Goal: Transaction & Acquisition: Purchase product/service

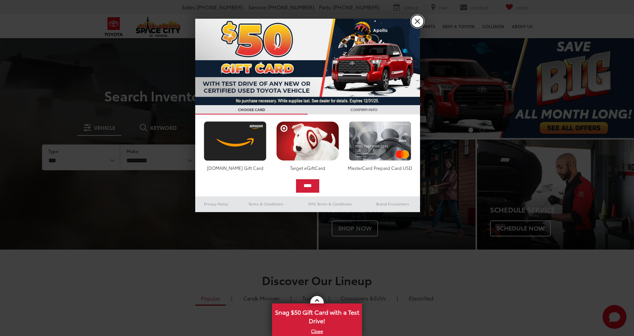
click at [413, 24] on link "X" at bounding box center [417, 21] width 13 height 13
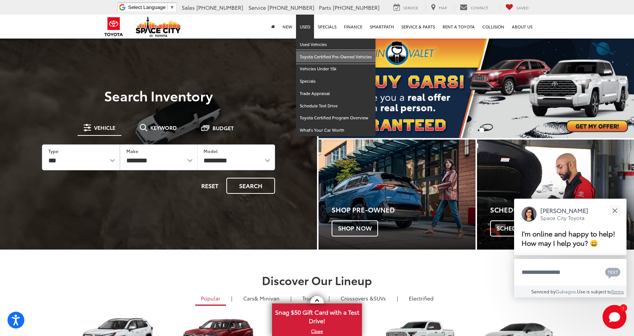
click at [340, 60] on link "Toyota Certified Pre-Owned Vehicles" at bounding box center [335, 57] width 79 height 12
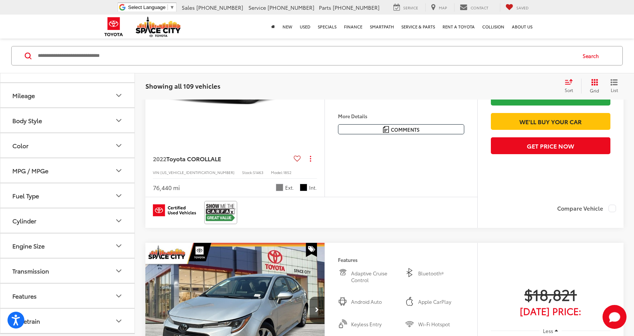
scroll to position [92, 0]
click at [122, 191] on icon "Fuel Type" at bounding box center [118, 194] width 9 height 9
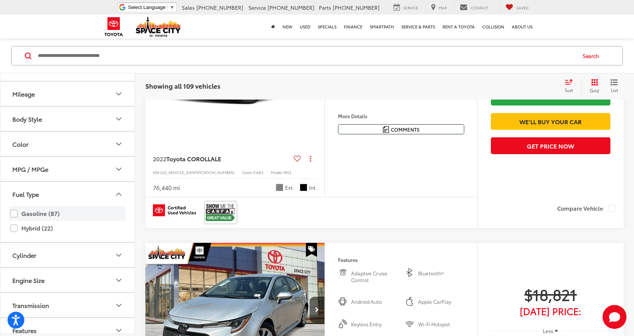
click at [35, 212] on label "Gasoline (87)" at bounding box center [67, 214] width 115 height 13
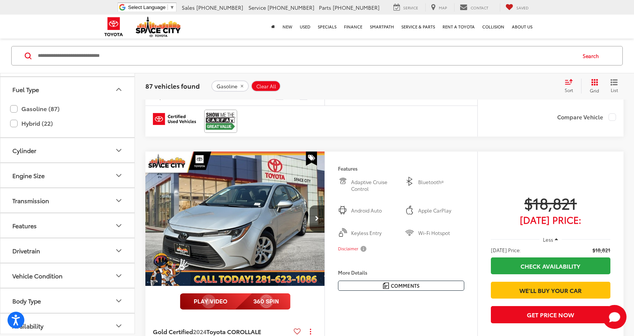
scroll to position [265, 0]
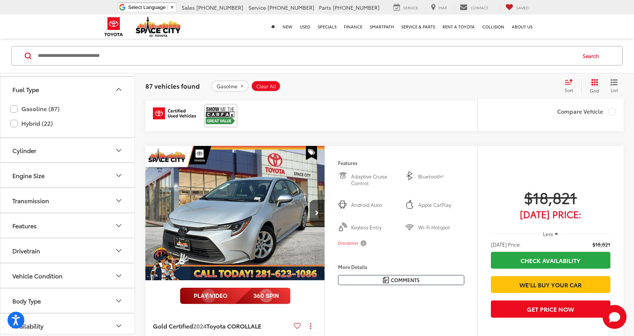
drag, startPoint x: 130, startPoint y: 197, endPoint x: 140, endPoint y: 219, distance: 24.5
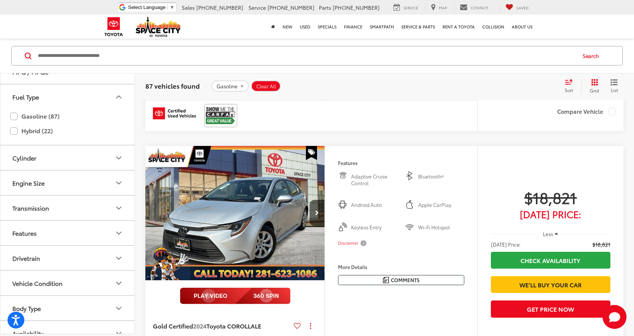
scroll to position [197, 0]
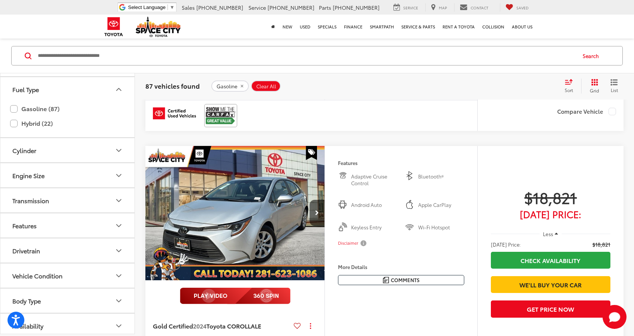
click at [121, 275] on icon "Vehicle Condition" at bounding box center [119, 276] width 4 height 2
click at [119, 274] on icon "Vehicle Condition" at bounding box center [118, 276] width 9 height 9
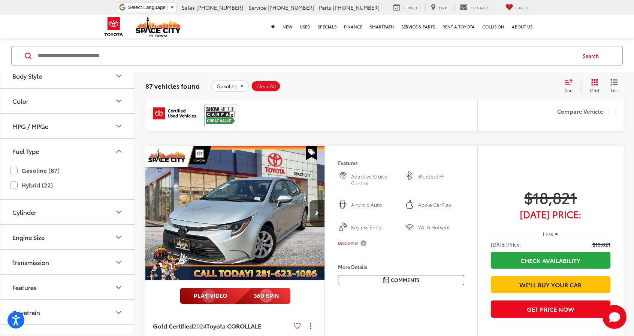
scroll to position [135, 0]
click at [116, 287] on icon "Features" at bounding box center [118, 288] width 9 height 9
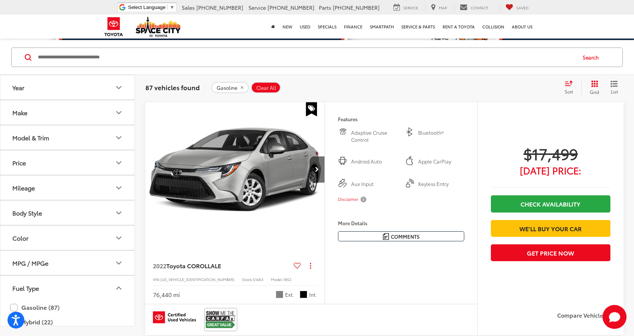
scroll to position [0, 0]
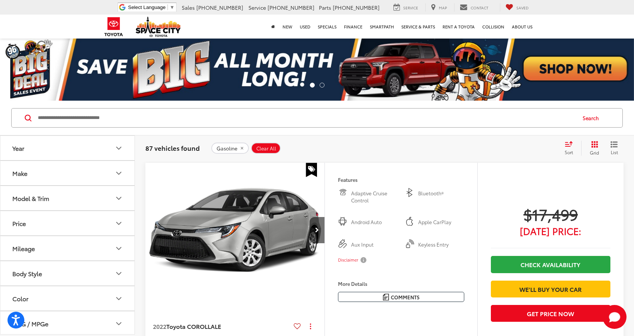
click at [616, 147] on icon "List View" at bounding box center [614, 144] width 6 height 5
click at [615, 145] on icon "List View" at bounding box center [613, 144] width 7 height 7
click at [613, 150] on span "List" at bounding box center [613, 152] width 7 height 6
click at [591, 147] on icon "Grid View" at bounding box center [594, 144] width 7 height 7
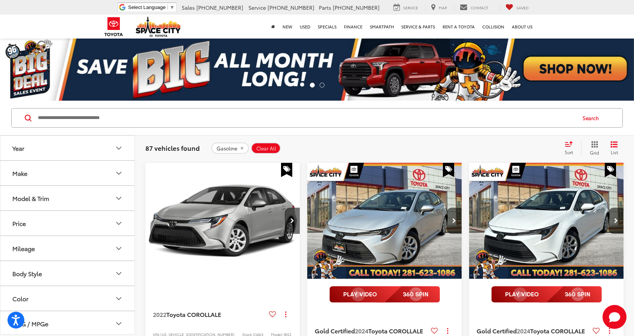
click at [596, 147] on icon "Grid View" at bounding box center [594, 144] width 7 height 7
click at [594, 144] on icon "Grid View" at bounding box center [594, 144] width 7 height 7
click at [565, 147] on div "Sort" at bounding box center [571, 148] width 20 height 15
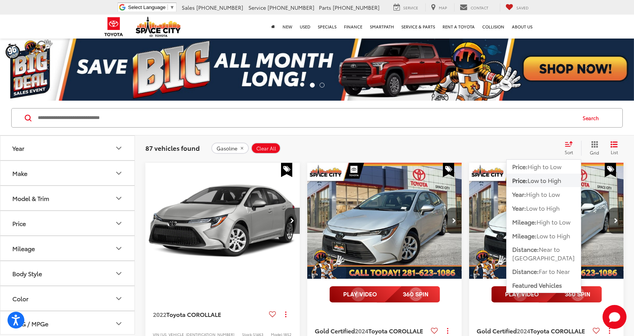
click at [543, 183] on span "Low to High" at bounding box center [545, 180] width 34 height 9
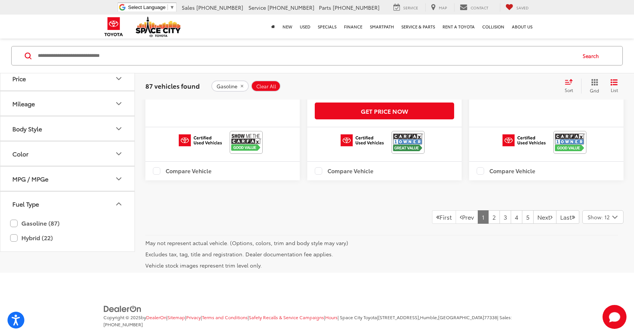
scroll to position [1724, 0]
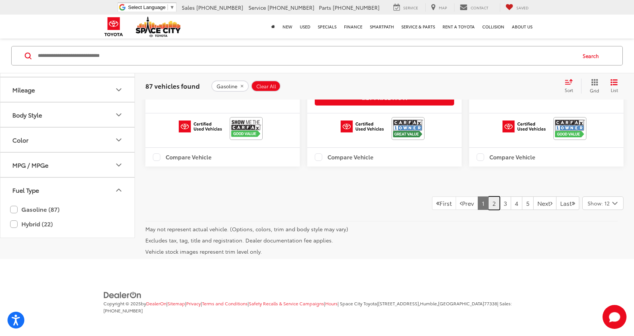
click at [488, 210] on link "2" at bounding box center [494, 203] width 12 height 13
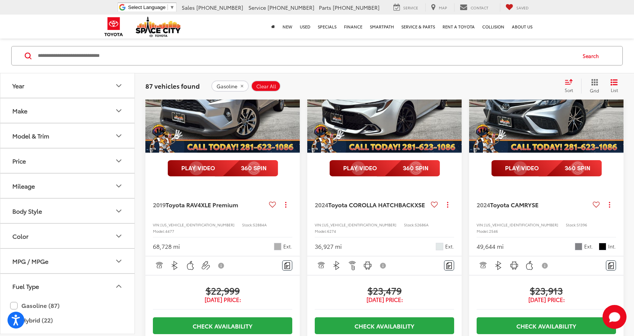
scroll to position [1395, 0]
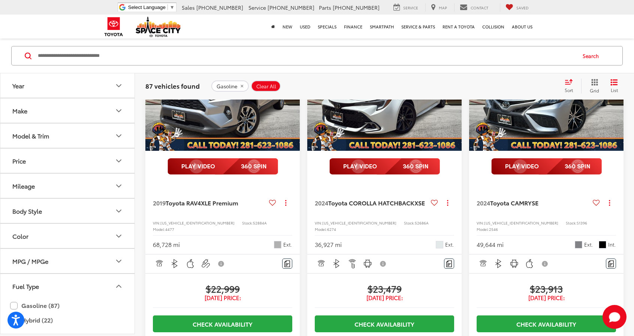
click at [409, 152] on img "2024 Toyota COROLLA HATCHBACK XSE 0" at bounding box center [385, 93] width 156 height 117
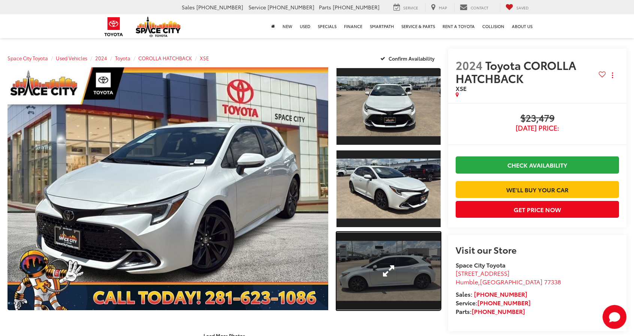
click at [395, 281] on link "Expand Photo 3" at bounding box center [388, 271] width 105 height 78
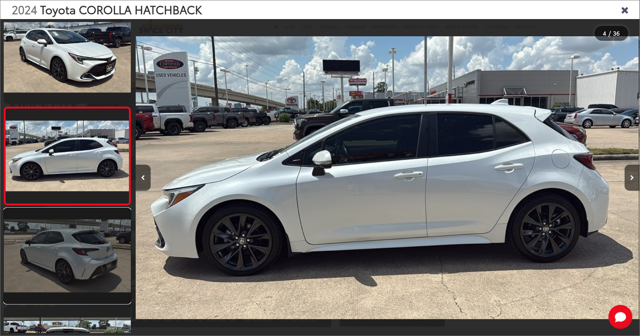
click at [67, 252] on link at bounding box center [67, 256] width 127 height 95
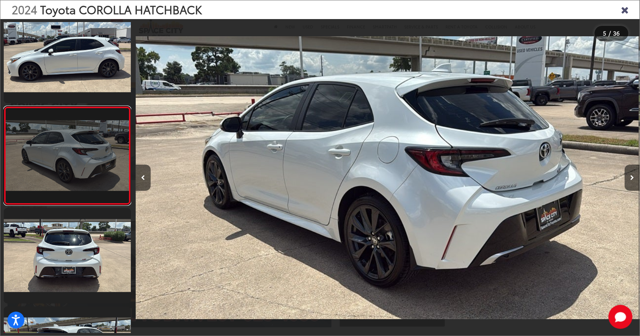
scroll to position [0, 2016]
click at [67, 252] on link at bounding box center [67, 255] width 127 height 95
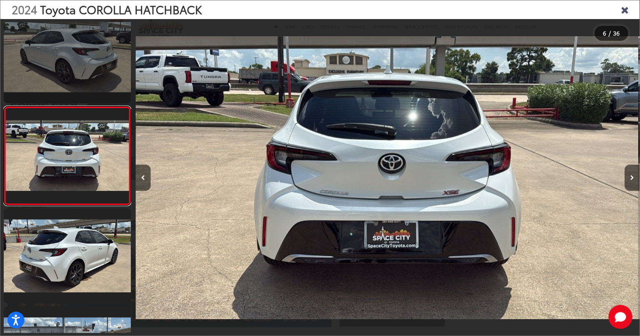
scroll to position [0, 2519]
click at [67, 252] on link at bounding box center [67, 256] width 127 height 95
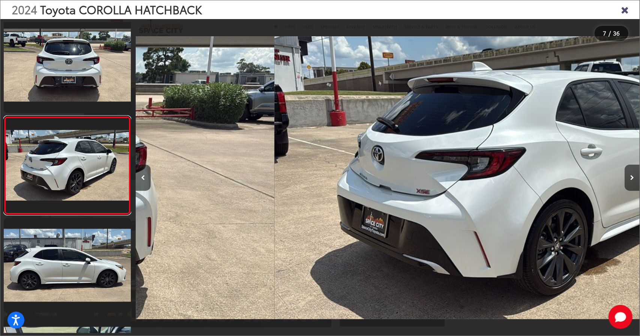
scroll to position [505, 0]
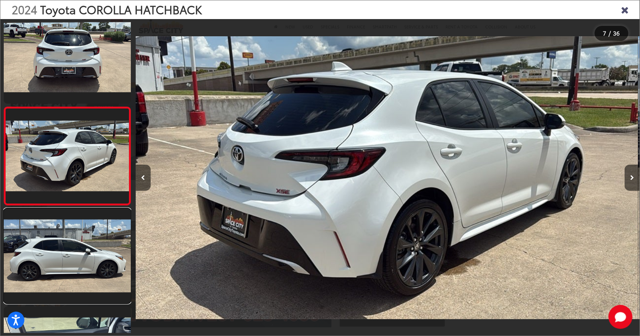
click at [67, 252] on link at bounding box center [67, 256] width 127 height 95
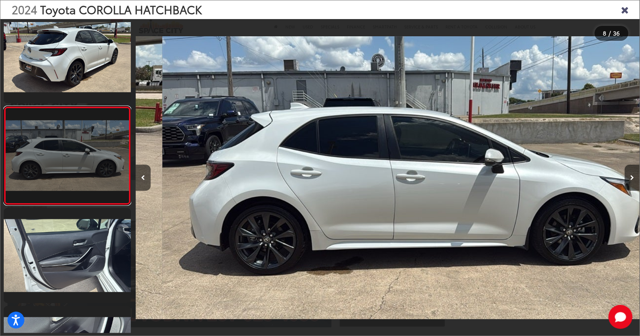
scroll to position [0, 3527]
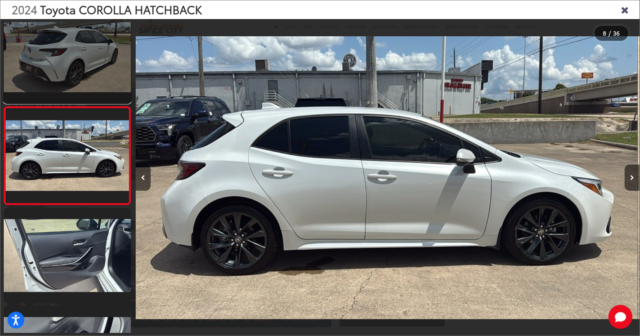
click at [65, 78] on link at bounding box center [67, 55] width 127 height 95
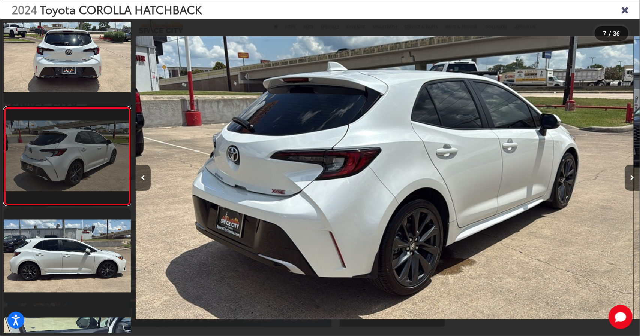
scroll to position [0, 3023]
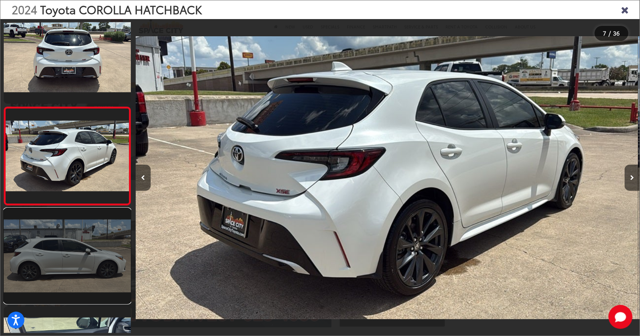
click at [83, 254] on link at bounding box center [67, 256] width 127 height 95
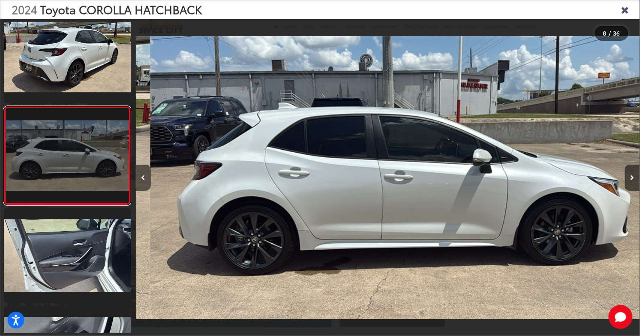
scroll to position [0, 3527]
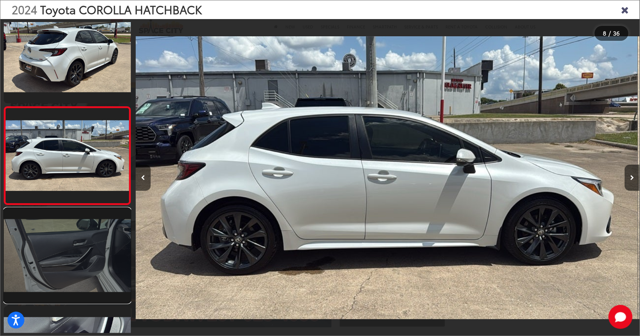
click at [63, 257] on link at bounding box center [67, 255] width 127 height 95
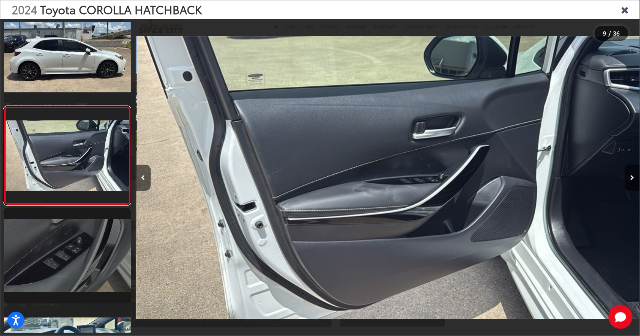
scroll to position [0, 4031]
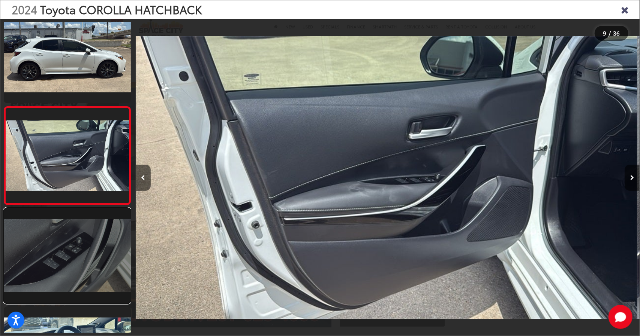
click at [72, 262] on link at bounding box center [67, 255] width 127 height 95
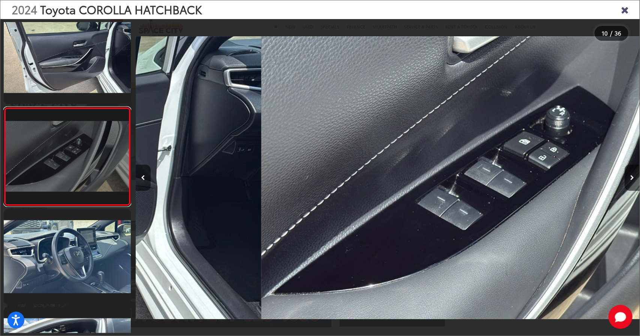
scroll to position [801, 0]
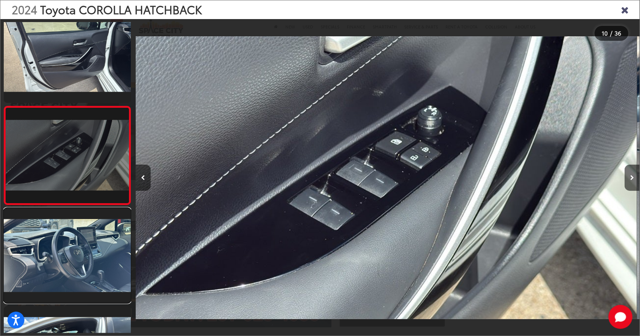
click at [72, 262] on link at bounding box center [67, 255] width 127 height 95
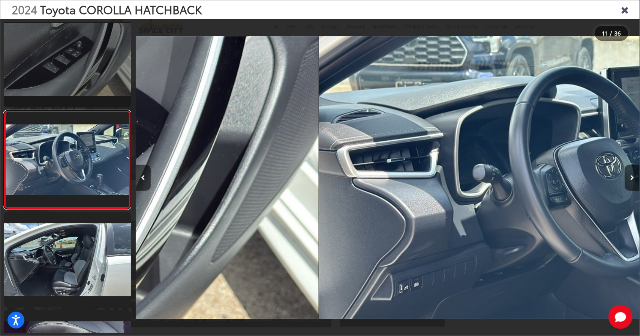
scroll to position [899, 0]
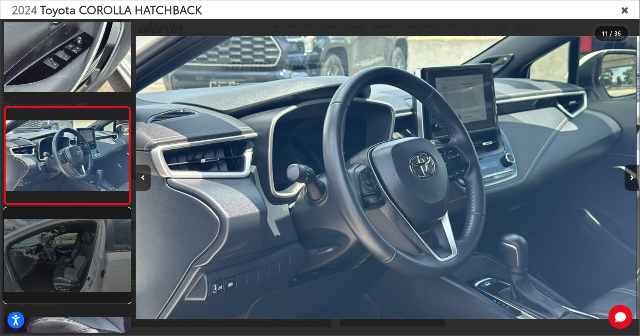
click at [87, 291] on link at bounding box center [67, 255] width 127 height 95
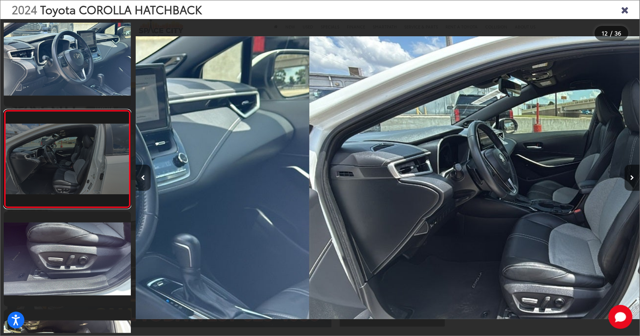
scroll to position [997, 0]
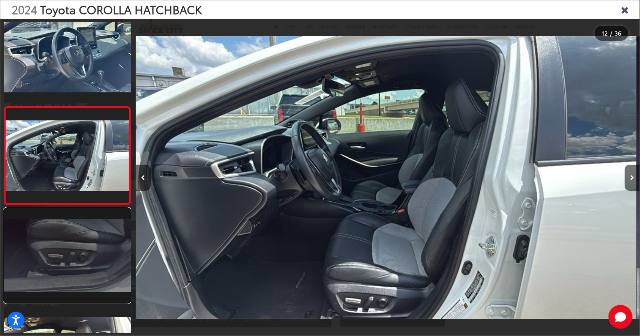
click at [86, 263] on link at bounding box center [67, 255] width 127 height 95
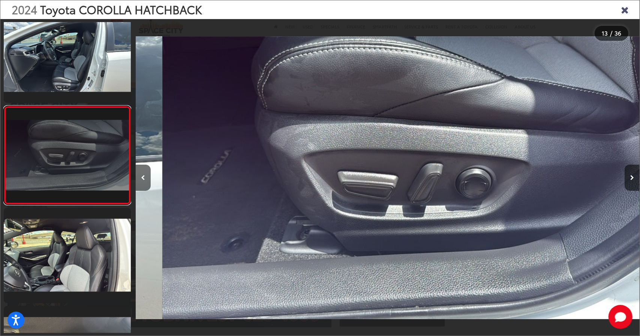
scroll to position [0, 6047]
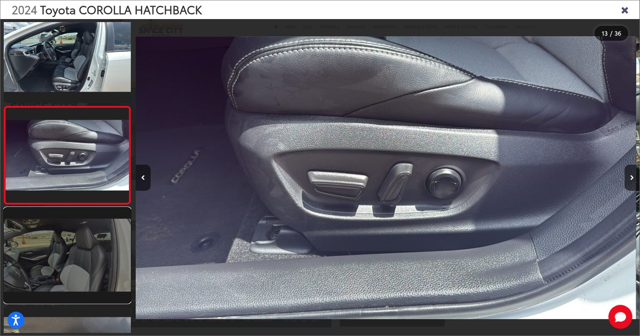
click at [82, 251] on link at bounding box center [67, 255] width 127 height 95
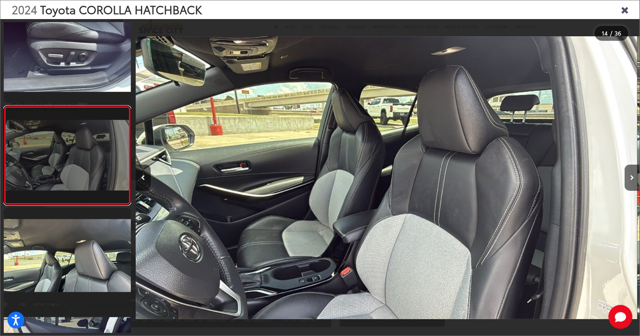
scroll to position [0, 6550]
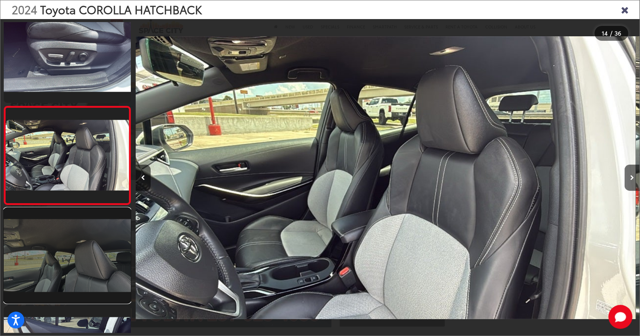
click at [89, 260] on link at bounding box center [67, 255] width 127 height 95
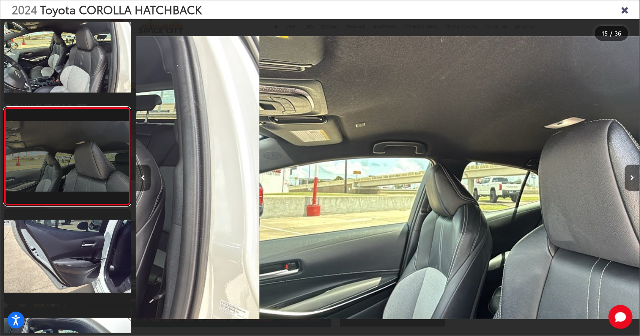
scroll to position [1292, 0]
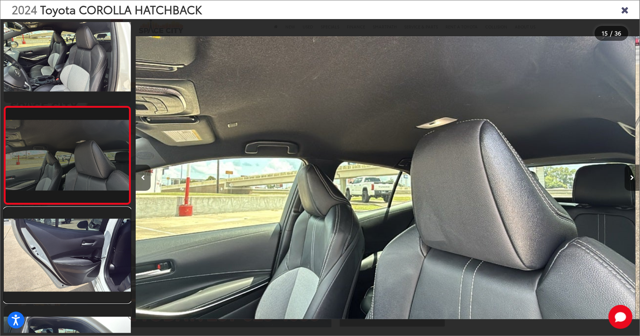
click at [89, 260] on link at bounding box center [67, 255] width 127 height 95
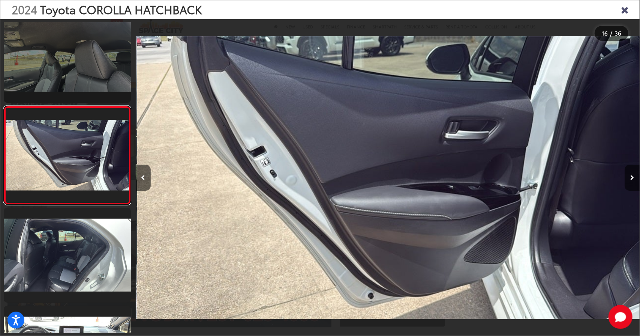
scroll to position [0, 7558]
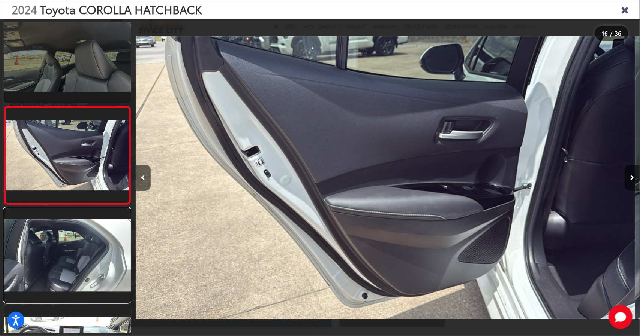
click at [89, 260] on link at bounding box center [67, 255] width 127 height 95
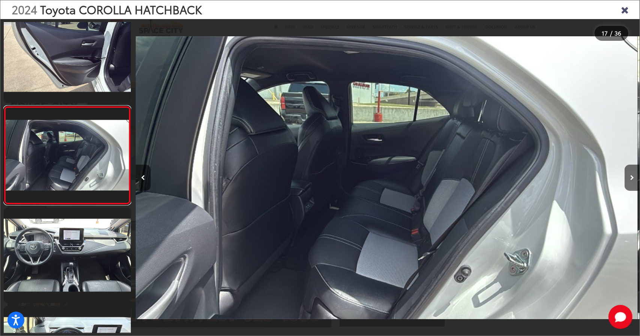
scroll to position [0, 8062]
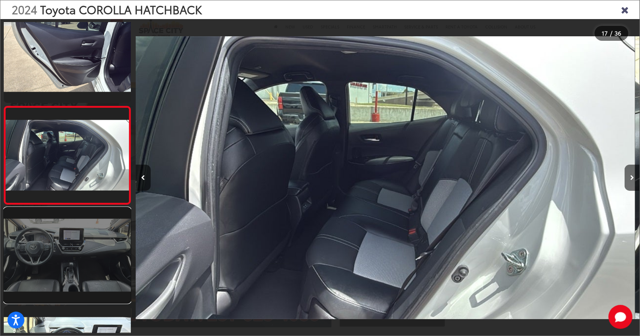
drag, startPoint x: 89, startPoint y: 260, endPoint x: 43, endPoint y: 260, distance: 46.1
click at [43, 260] on link at bounding box center [67, 255] width 127 height 95
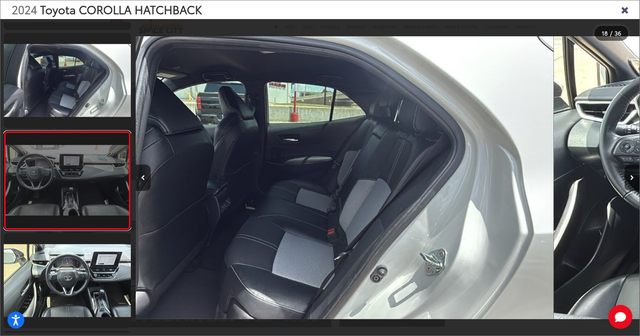
scroll to position [0, 0]
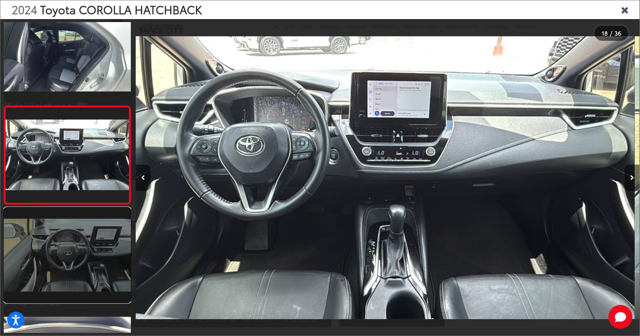
click at [70, 238] on link at bounding box center [67, 255] width 127 height 95
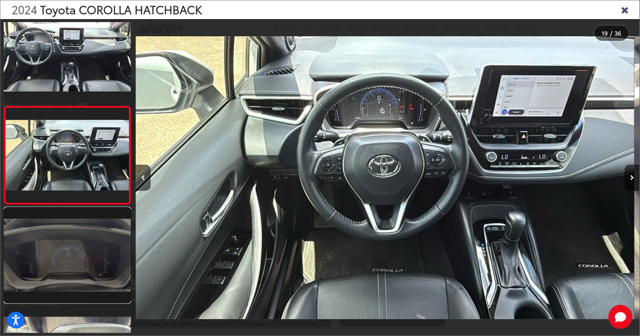
click at [82, 251] on link at bounding box center [67, 255] width 127 height 95
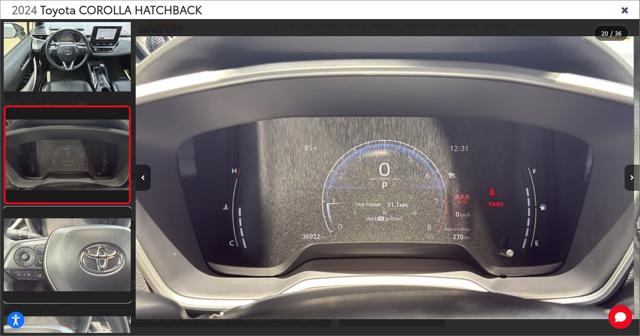
click at [82, 251] on link at bounding box center [67, 255] width 127 height 95
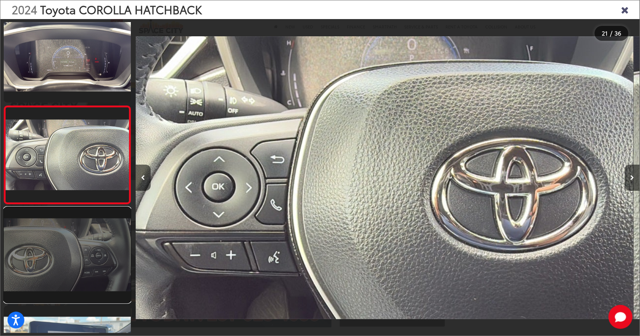
click at [91, 245] on link at bounding box center [67, 255] width 127 height 95
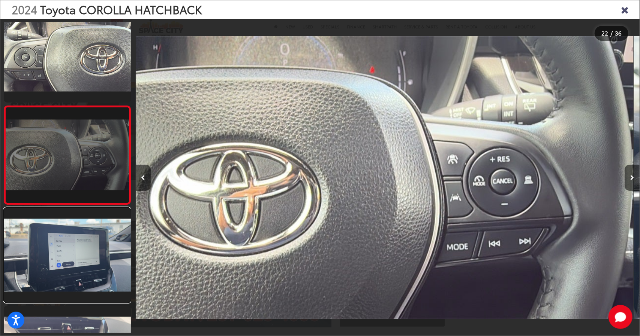
click at [91, 245] on link at bounding box center [67, 255] width 127 height 95
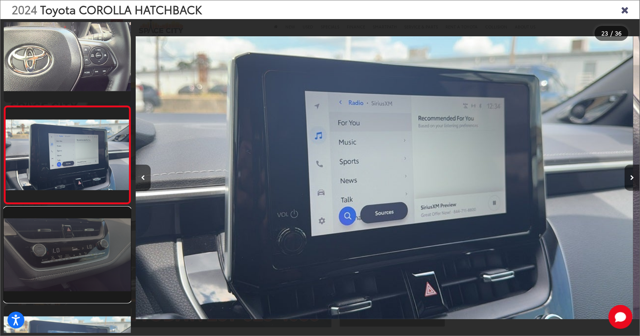
click at [91, 245] on link at bounding box center [67, 255] width 127 height 95
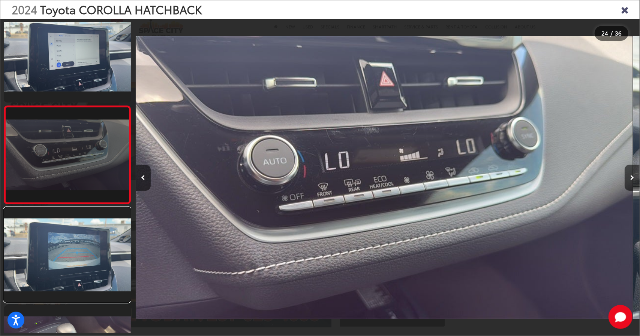
click at [91, 245] on link at bounding box center [67, 255] width 127 height 95
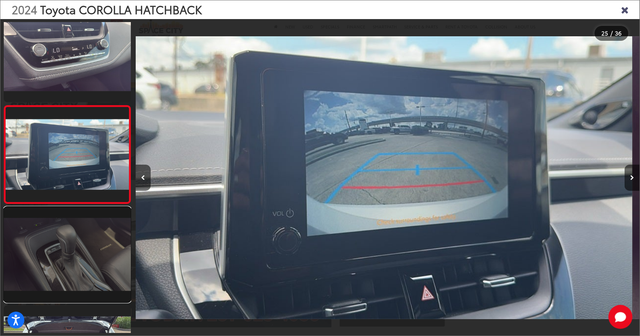
click at [97, 234] on link at bounding box center [67, 254] width 127 height 95
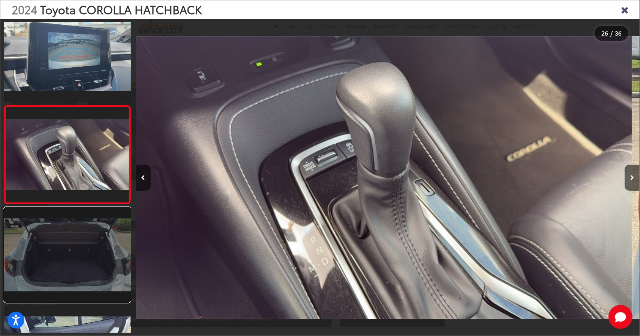
click at [96, 233] on link at bounding box center [67, 255] width 127 height 95
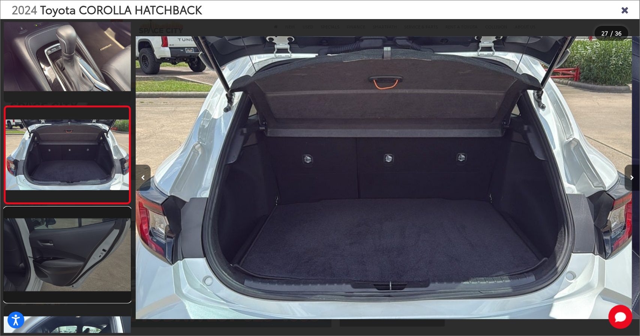
click at [57, 265] on link at bounding box center [67, 255] width 127 height 95
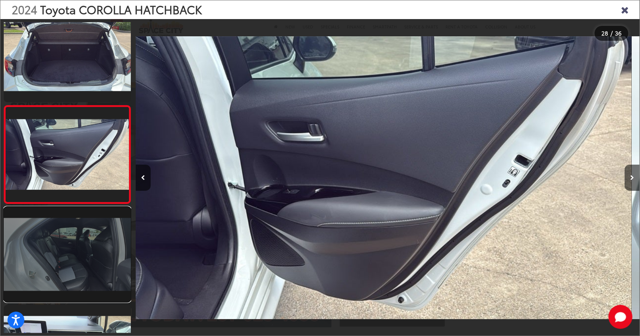
click at [56, 266] on link at bounding box center [67, 254] width 127 height 95
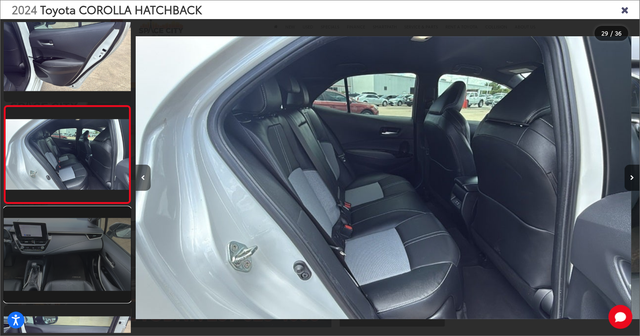
click at [72, 263] on link at bounding box center [67, 254] width 127 height 95
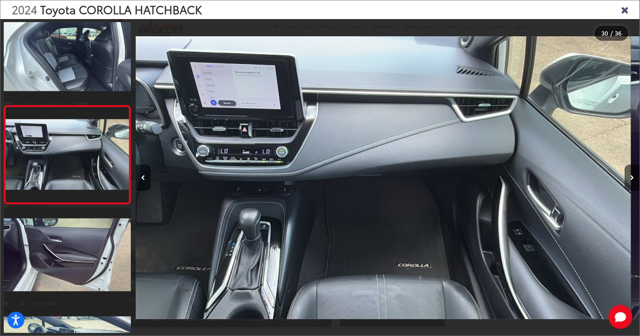
click at [178, 69] on div at bounding box center [199, 178] width 126 height 318
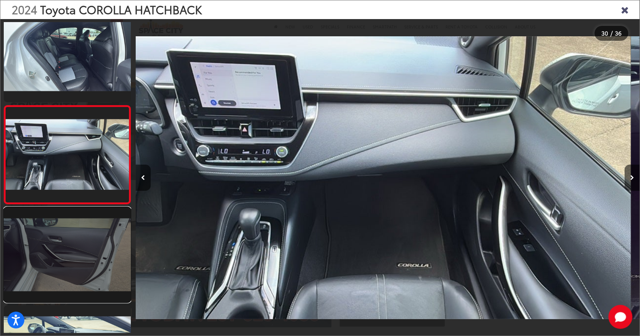
click at [46, 249] on link at bounding box center [67, 255] width 127 height 95
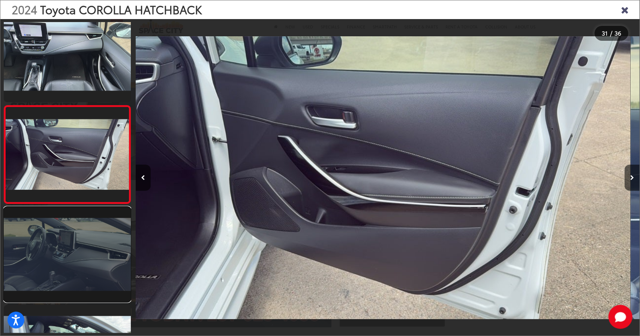
drag, startPoint x: 46, startPoint y: 249, endPoint x: 40, endPoint y: 251, distance: 6.2
click at [40, 251] on link at bounding box center [67, 254] width 127 height 95
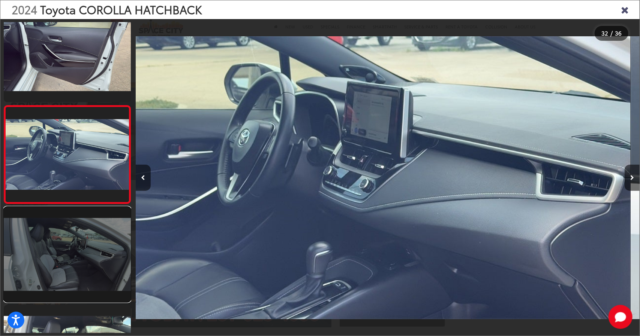
click at [54, 269] on link at bounding box center [67, 254] width 127 height 95
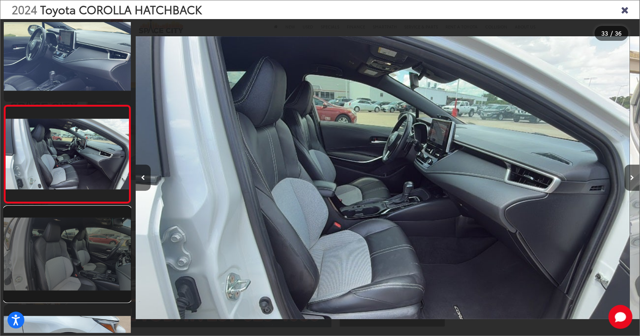
click at [66, 280] on link at bounding box center [67, 254] width 127 height 95
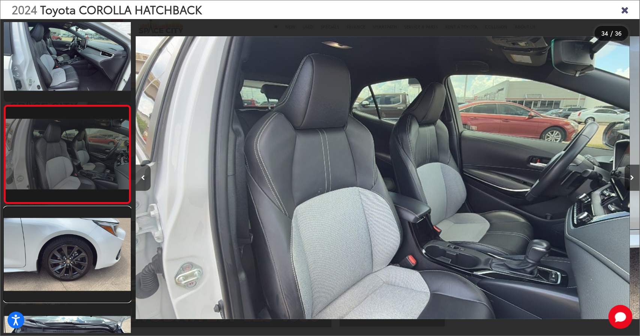
click at [66, 280] on link at bounding box center [67, 254] width 127 height 95
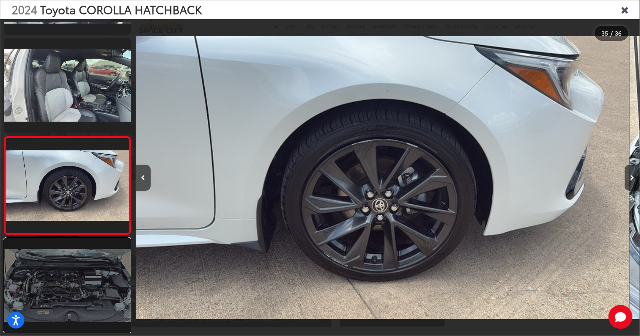
click at [97, 275] on link at bounding box center [67, 285] width 127 height 95
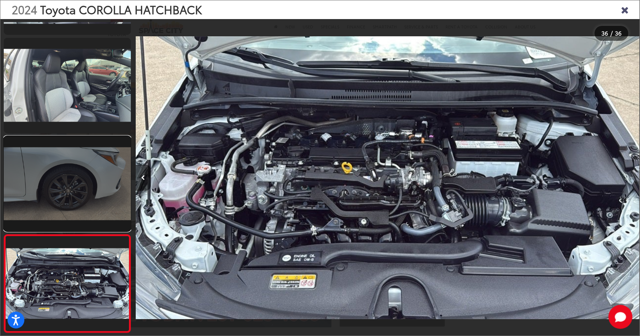
click at [86, 169] on link at bounding box center [67, 183] width 127 height 95
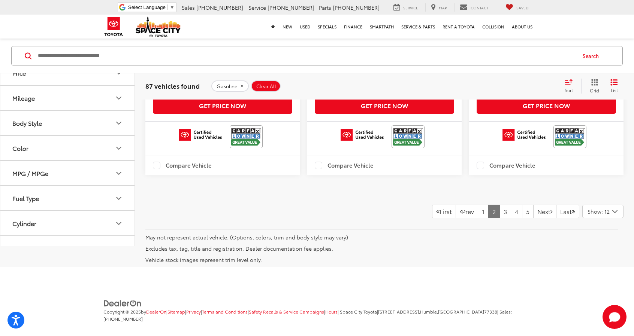
scroll to position [1664, 0]
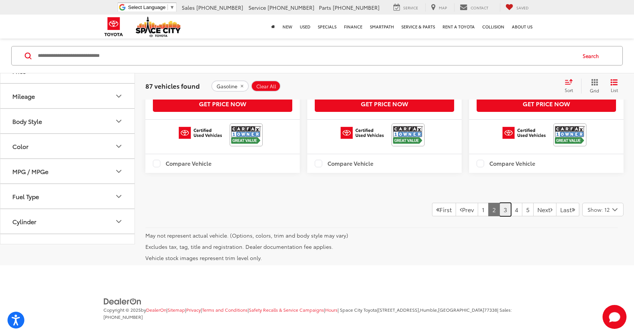
click at [499, 217] on link "3" at bounding box center [505, 209] width 12 height 13
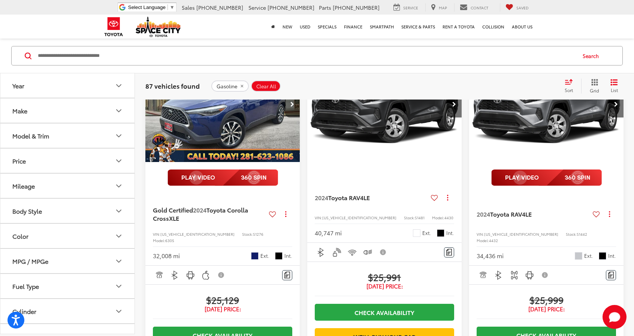
scroll to position [511, 0]
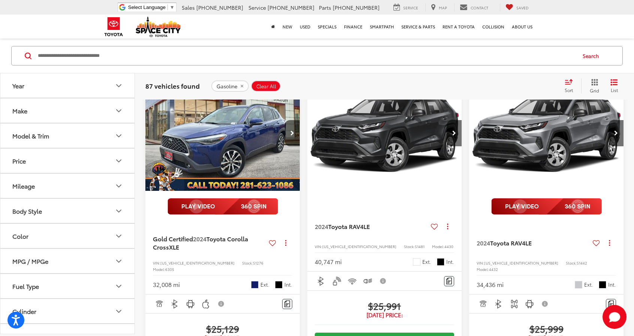
click at [203, 167] on img "2024 Toyota Corolla Cross XLE 0" at bounding box center [223, 133] width 156 height 117
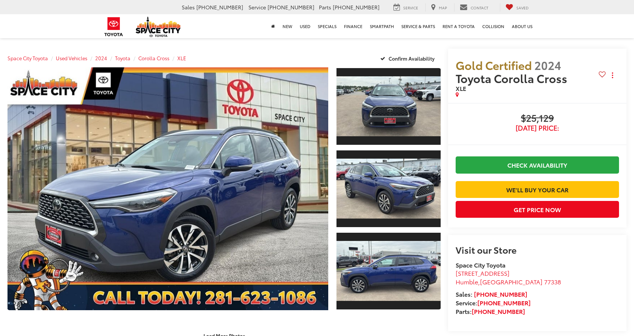
click at [401, 180] on link "Expand Photo 2" at bounding box center [388, 189] width 105 height 78
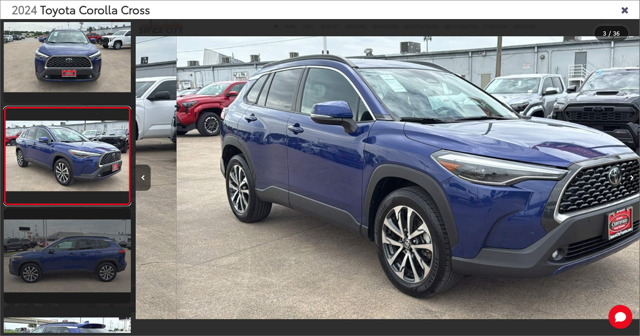
scroll to position [0, 1008]
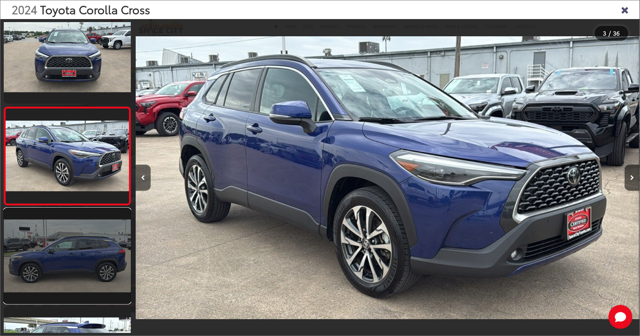
click at [57, 259] on link at bounding box center [67, 256] width 127 height 95
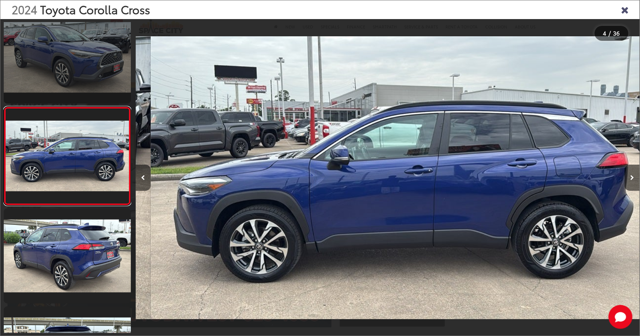
scroll to position [0, 1512]
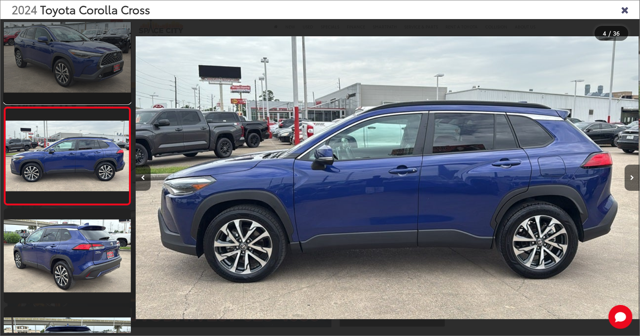
click at [60, 41] on link at bounding box center [67, 56] width 127 height 95
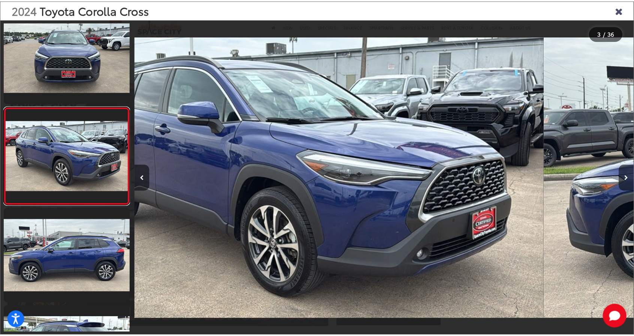
scroll to position [0, 1008]
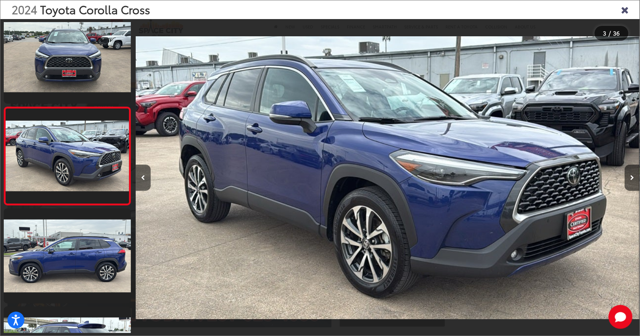
click at [625, 9] on icon "Close gallery" at bounding box center [624, 9] width 7 height 10
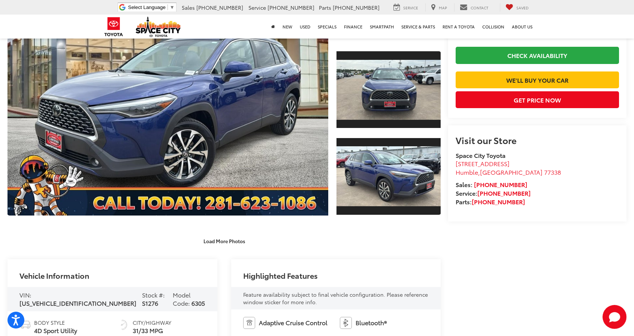
scroll to position [0, 0]
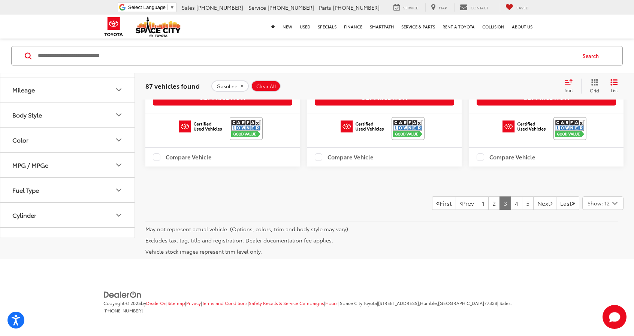
scroll to position [1757, 0]
click at [511, 208] on link "4" at bounding box center [517, 203] width 12 height 13
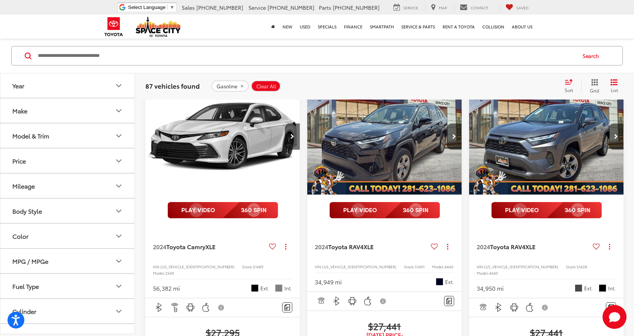
scroll to position [92, 0]
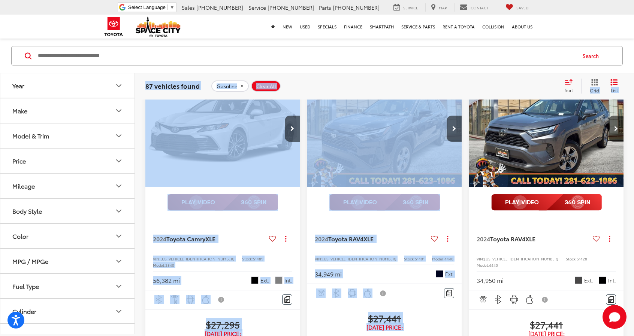
drag, startPoint x: 633, startPoint y: 68, endPoint x: 634, endPoint y: 91, distance: 23.2
click at [634, 91] on html "Accessibility Screen-Reader Guide, Feedback, and Issue Reporting | New window S…" at bounding box center [317, 76] width 634 height 336
click at [631, 54] on div "Search" at bounding box center [317, 56] width 634 height 35
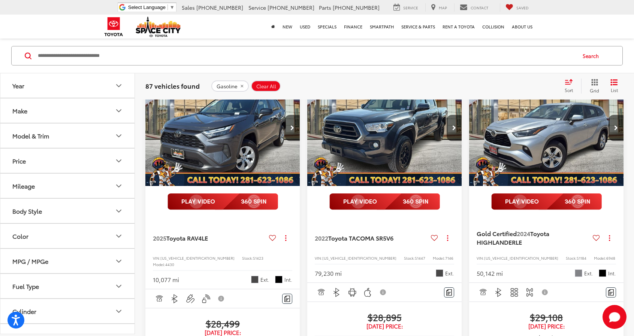
scroll to position [952, 0]
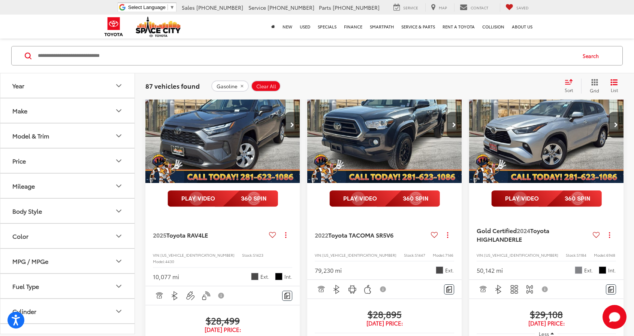
click at [546, 147] on img "2024 Toyota HIGHLANDER LE 0" at bounding box center [547, 125] width 156 height 117
